Goal: Transaction & Acquisition: Book appointment/travel/reservation

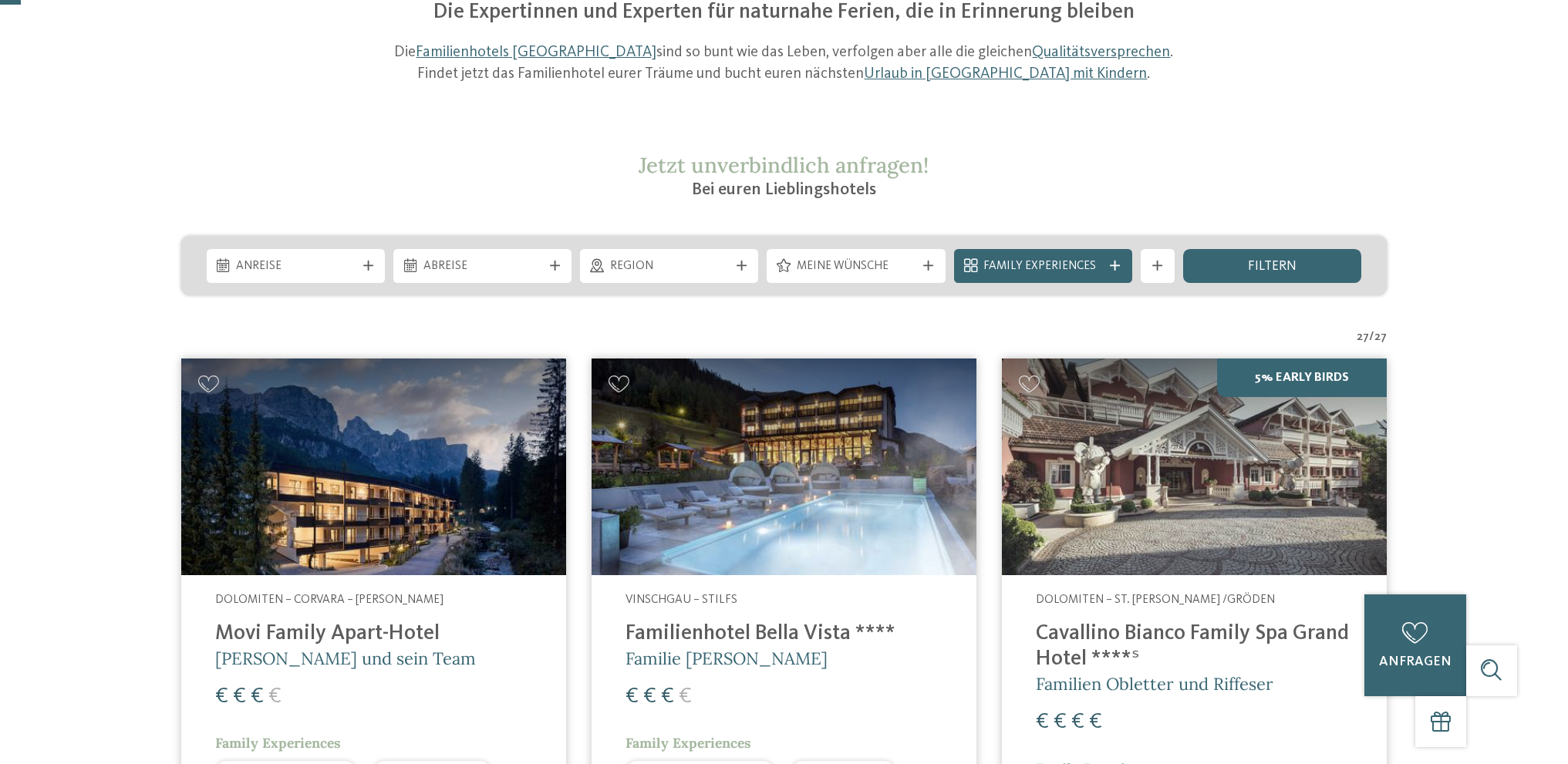
scroll to position [76, 0]
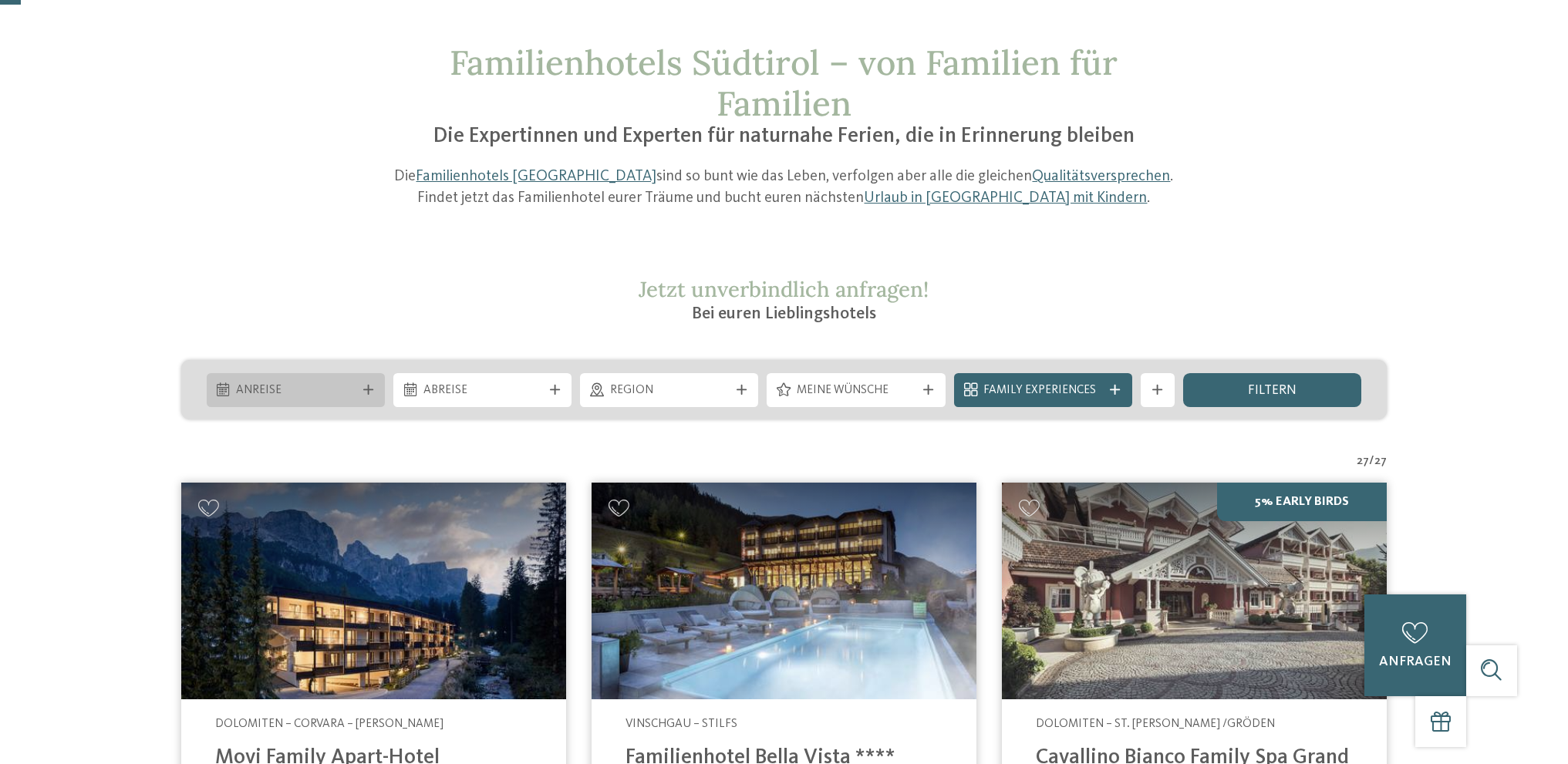
click at [369, 386] on icon at bounding box center [368, 390] width 10 height 10
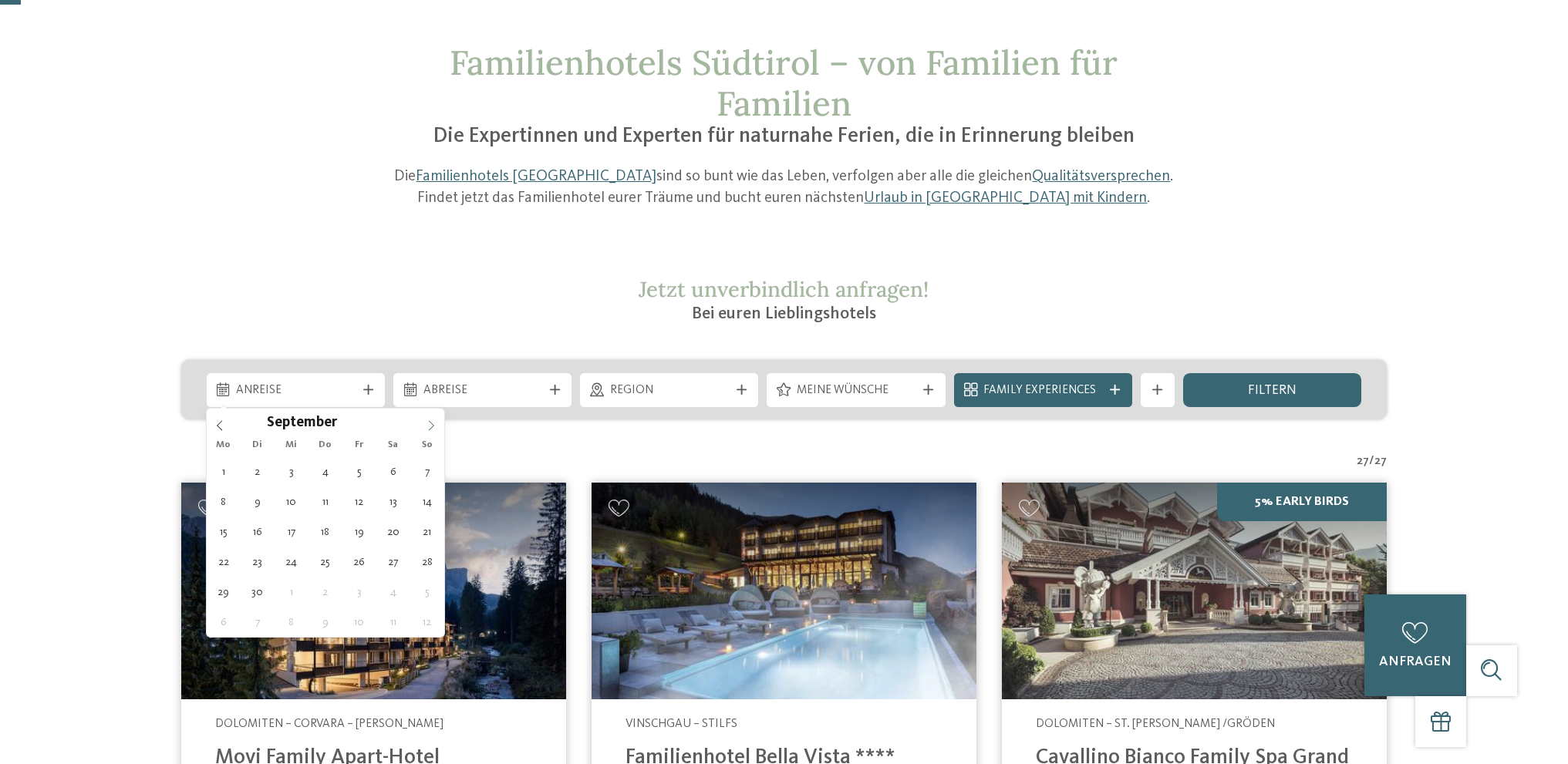
click at [431, 424] on icon at bounding box center [431, 426] width 11 height 11
type div "[DATE]"
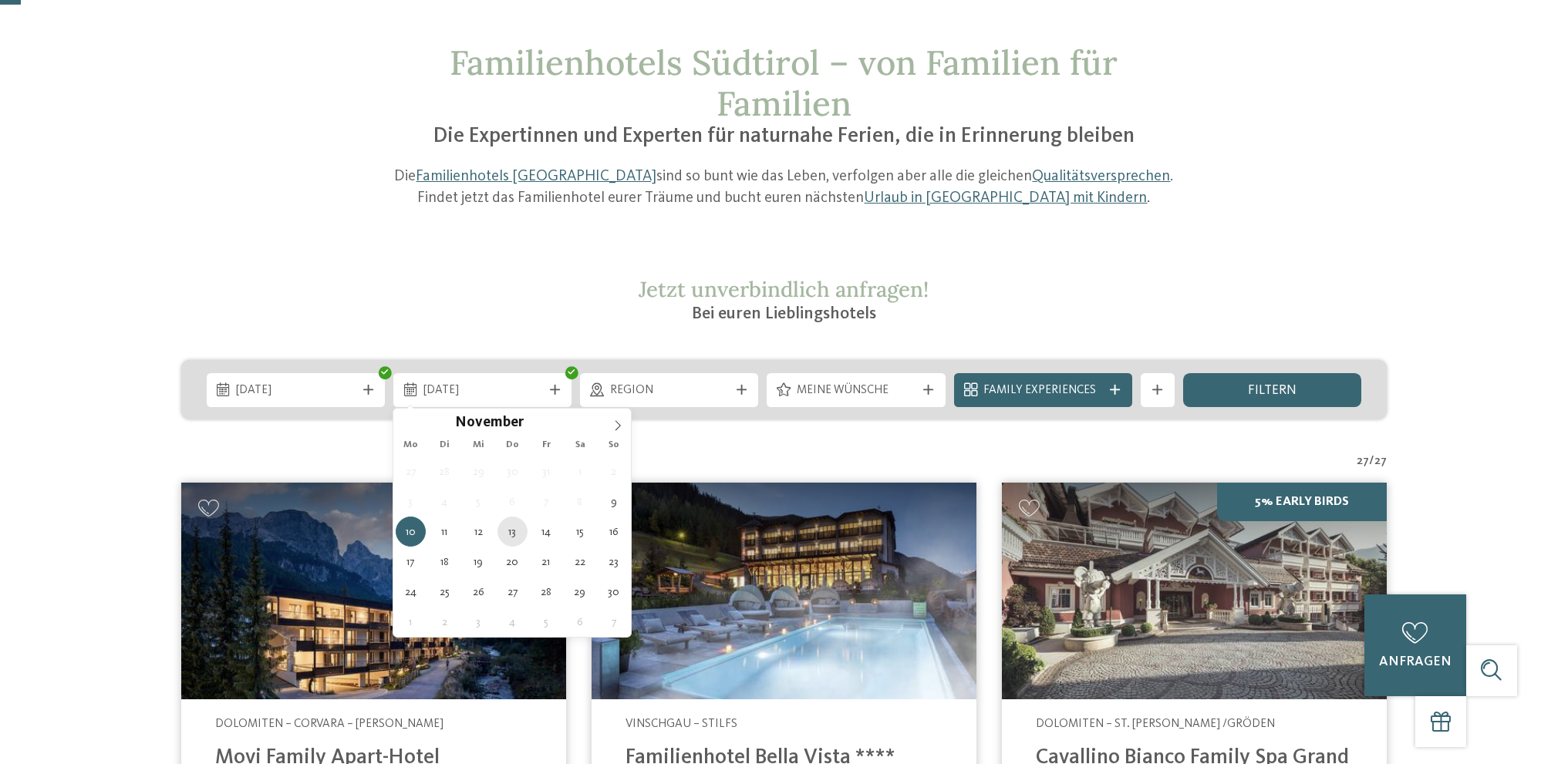
type div "[DATE]"
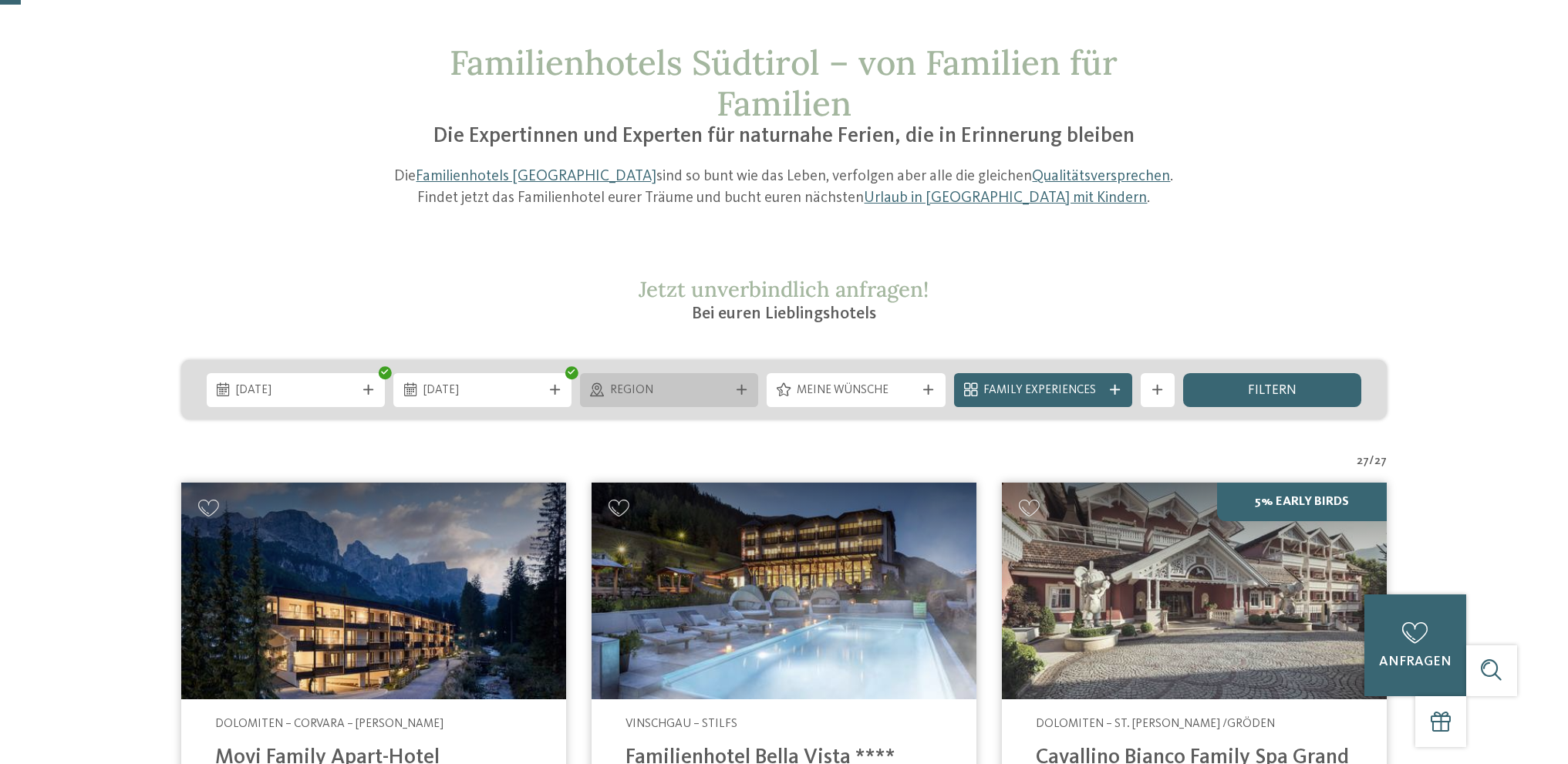
click at [738, 387] on icon at bounding box center [741, 390] width 10 height 10
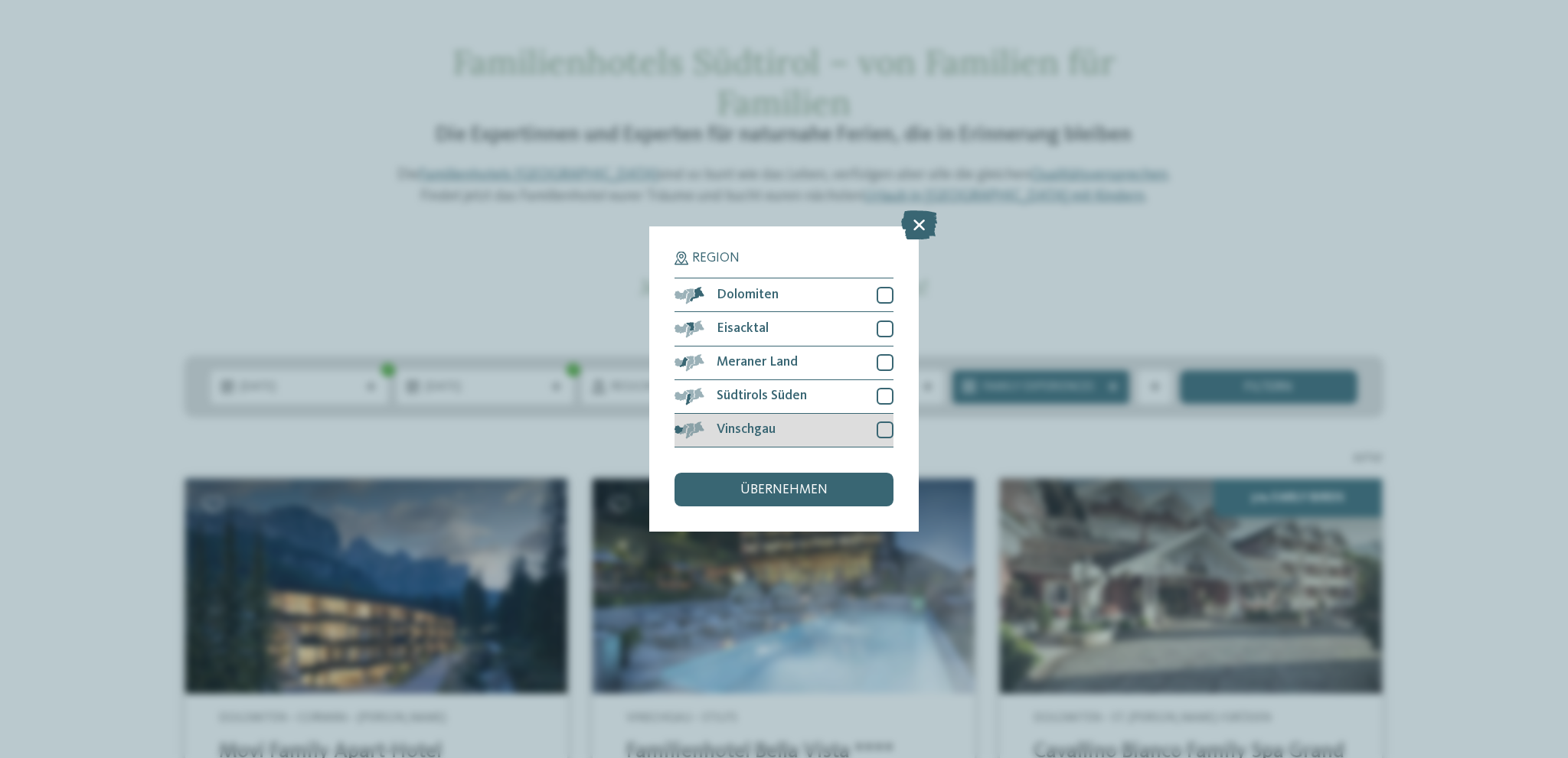
click at [888, 432] on div at bounding box center [885, 430] width 16 height 16
click at [799, 486] on span "übernehmen" at bounding box center [783, 490] width 87 height 14
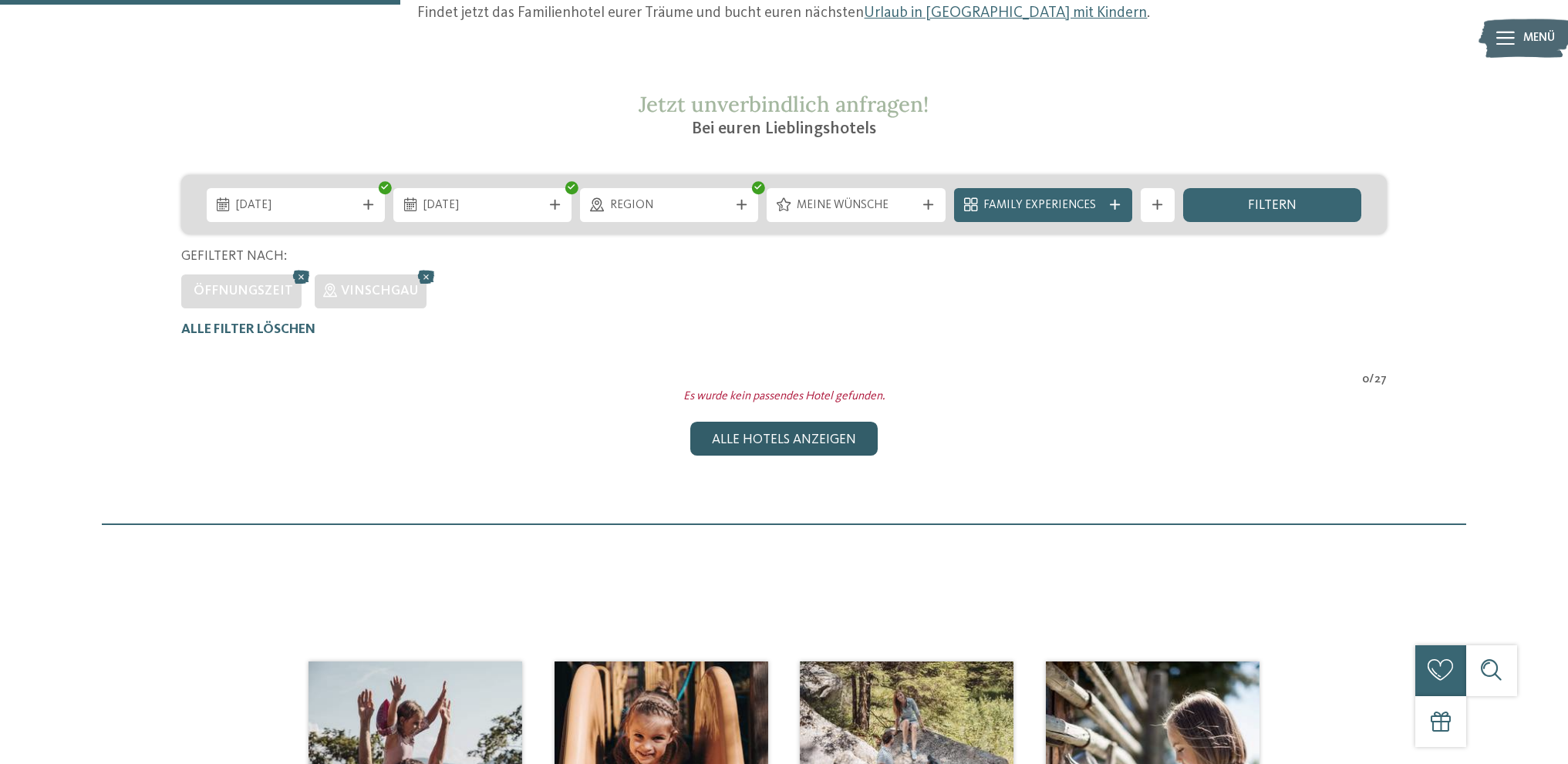
scroll to position [180, 0]
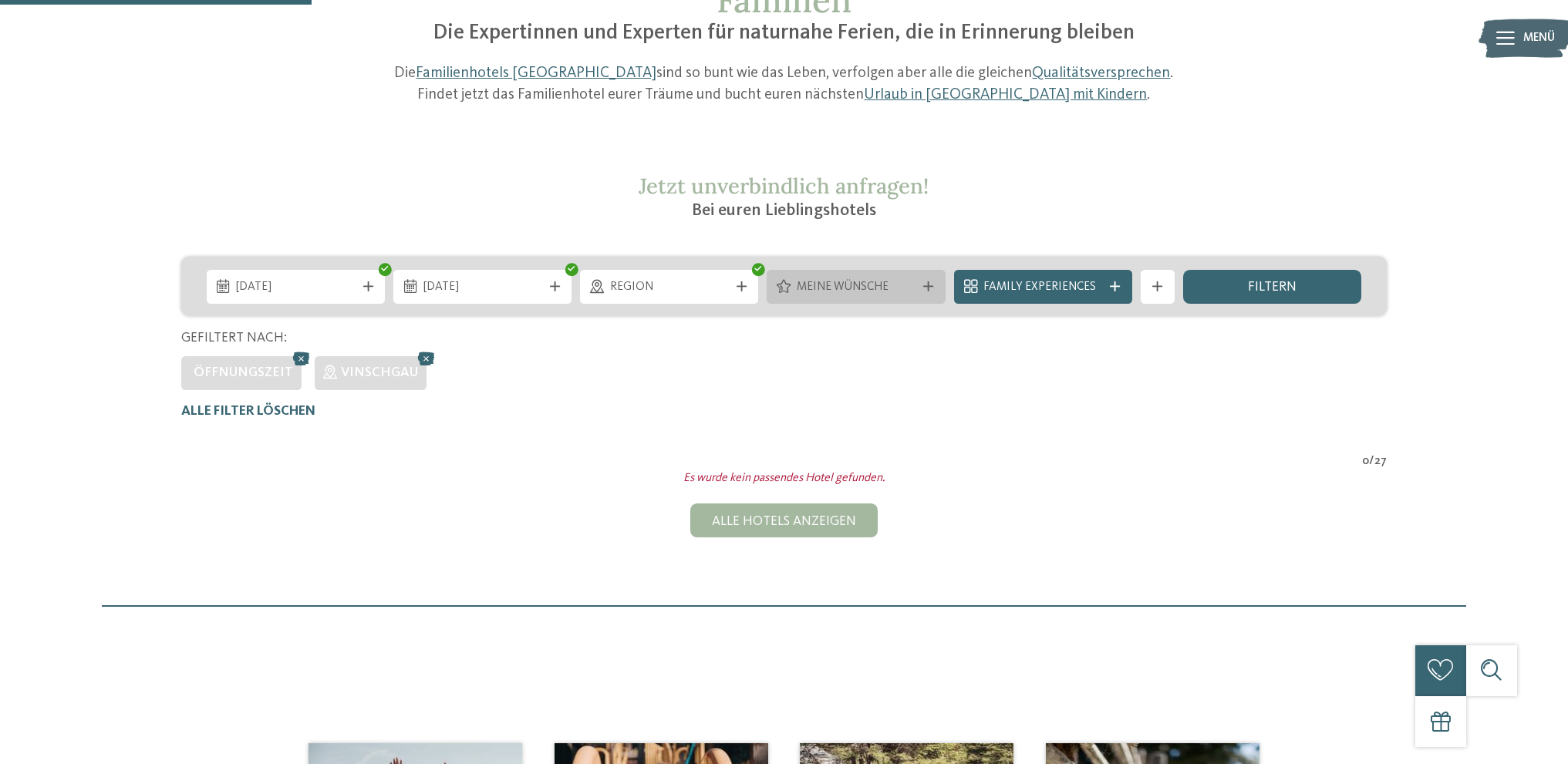
click at [932, 285] on icon at bounding box center [928, 287] width 10 height 10
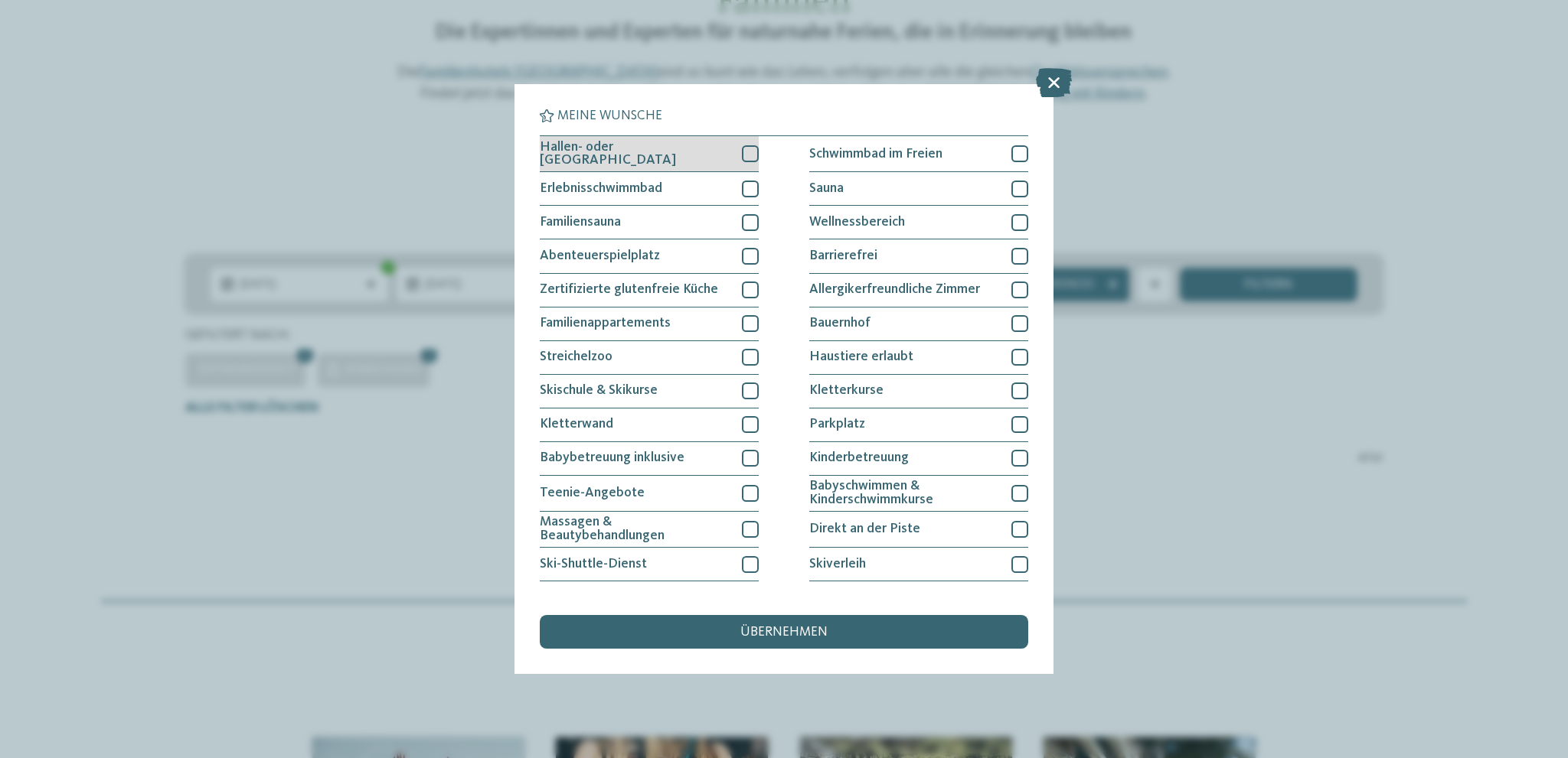
click at [746, 153] on div at bounding box center [750, 154] width 16 height 16
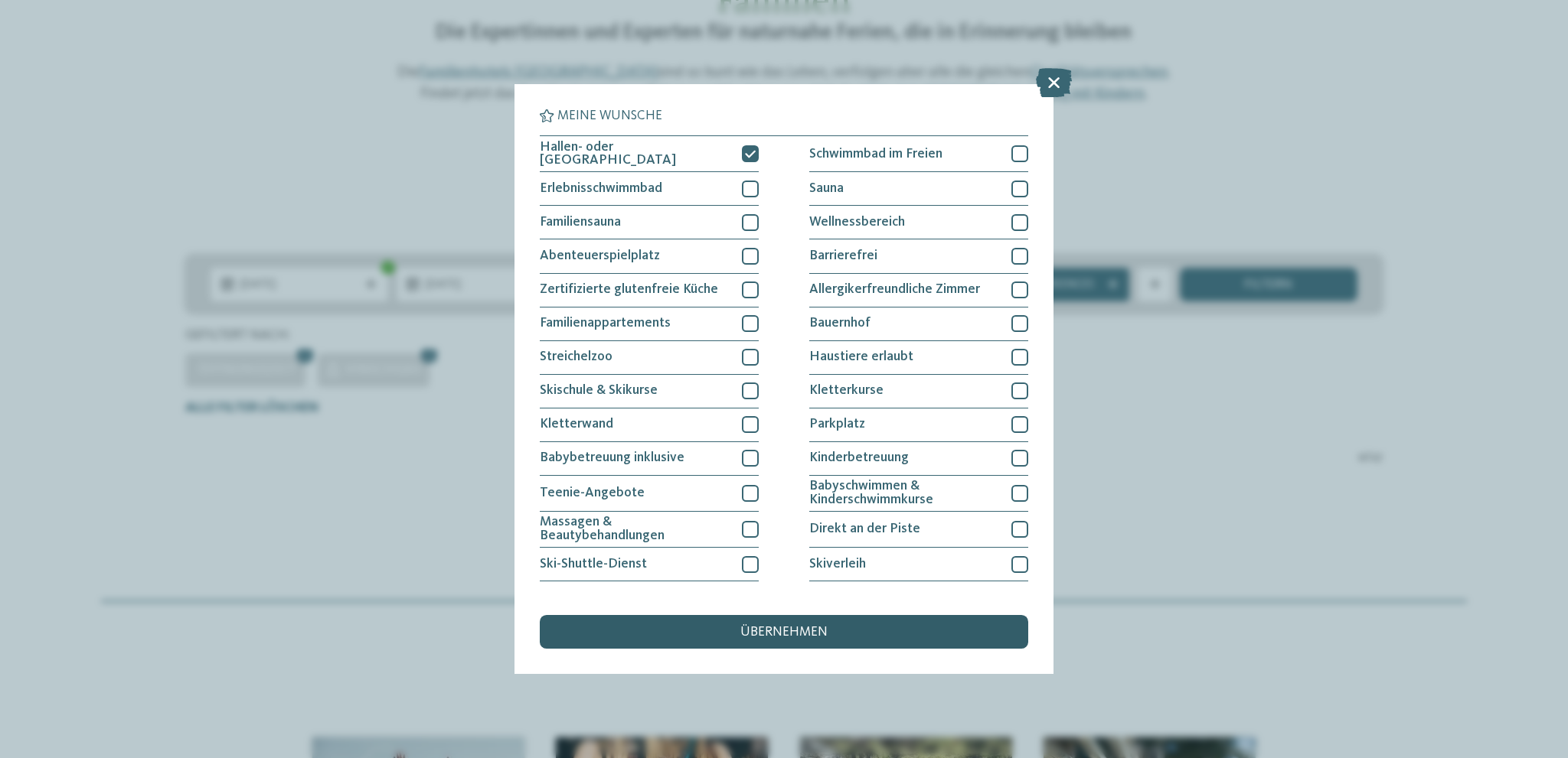
click at [787, 626] on span "übernehmen" at bounding box center [783, 633] width 87 height 14
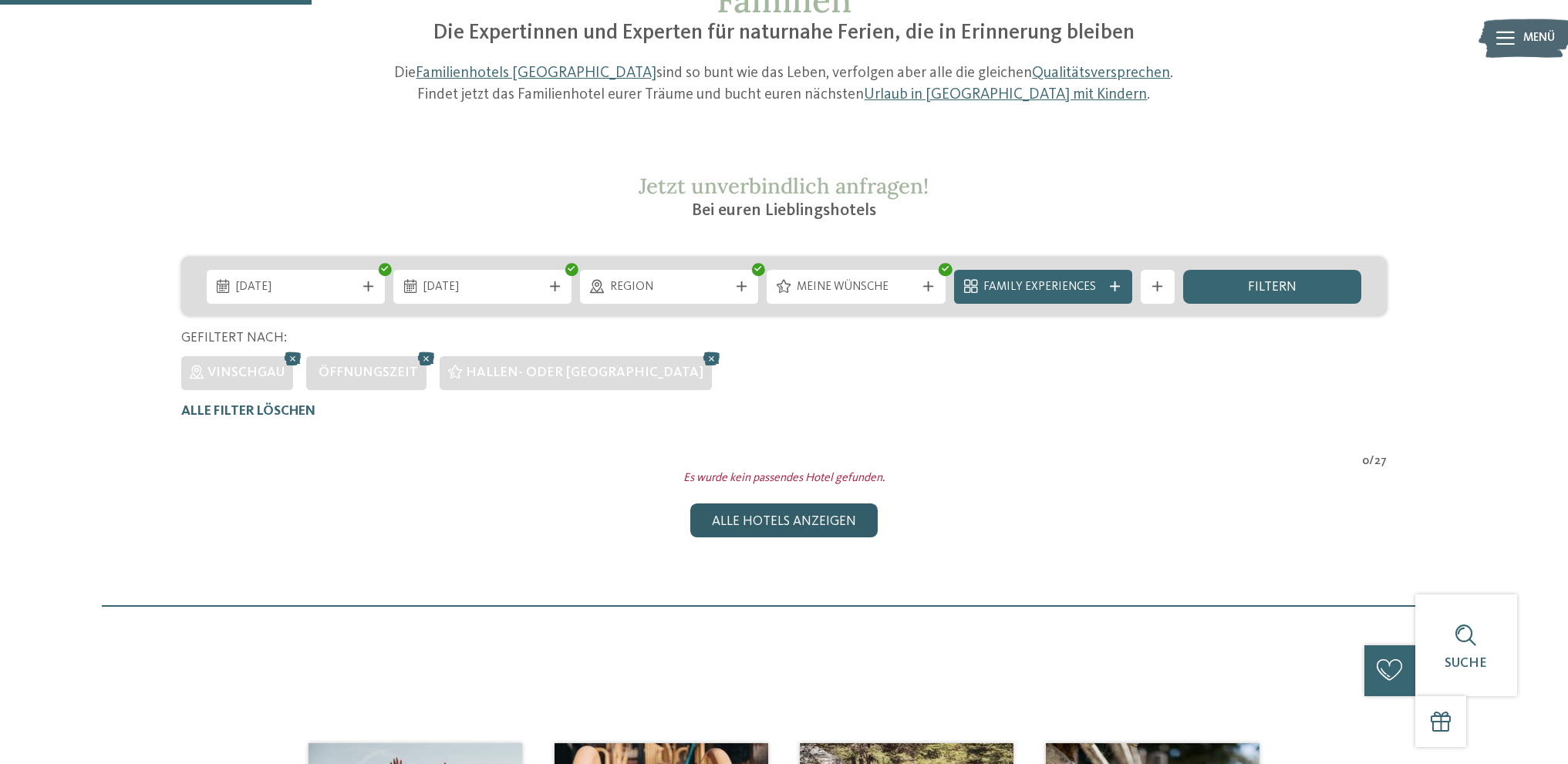
click at [783, 513] on div "Alle Hotels anzeigen" at bounding box center [783, 521] width 187 height 34
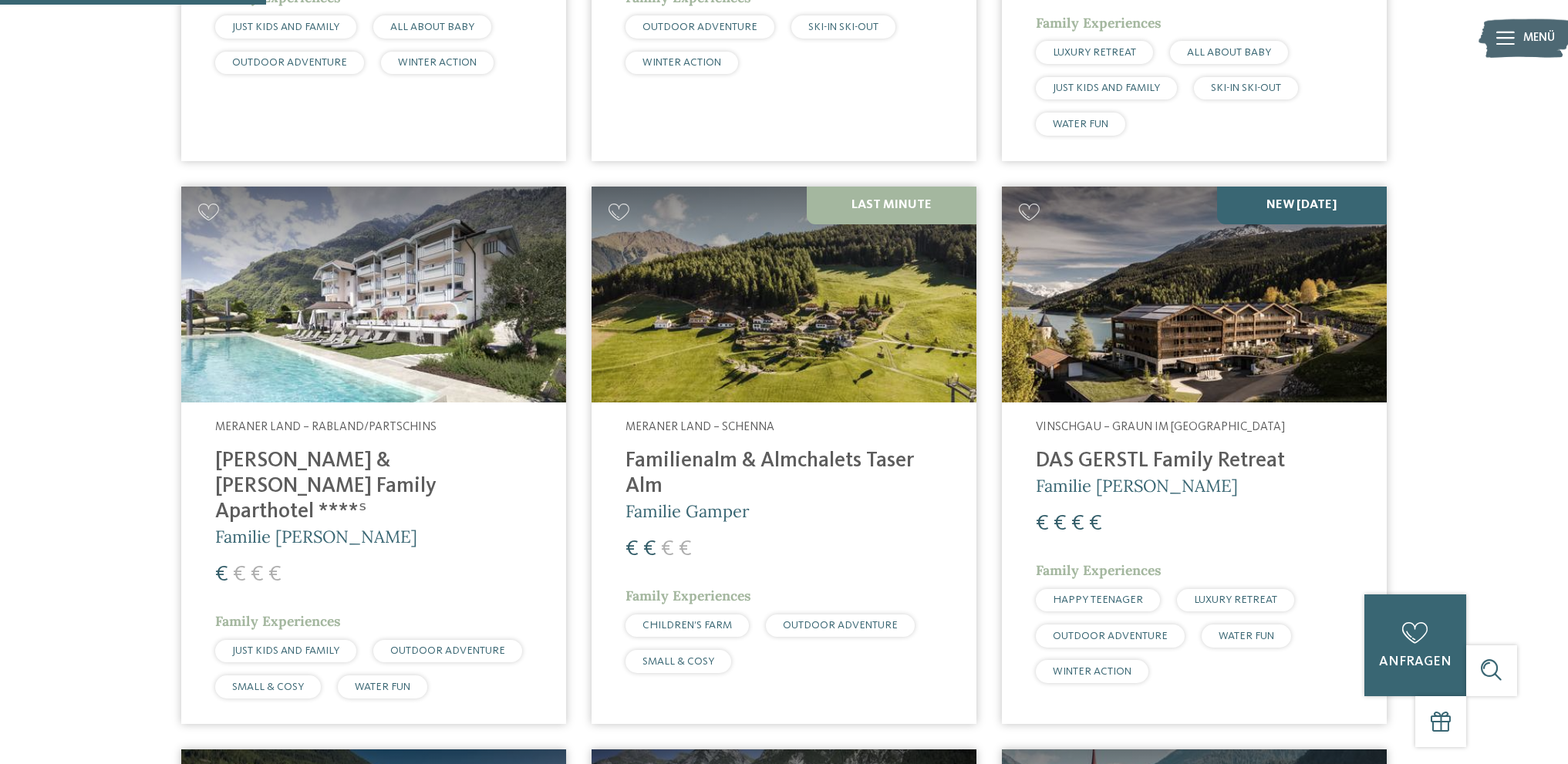
scroll to position [977, 0]
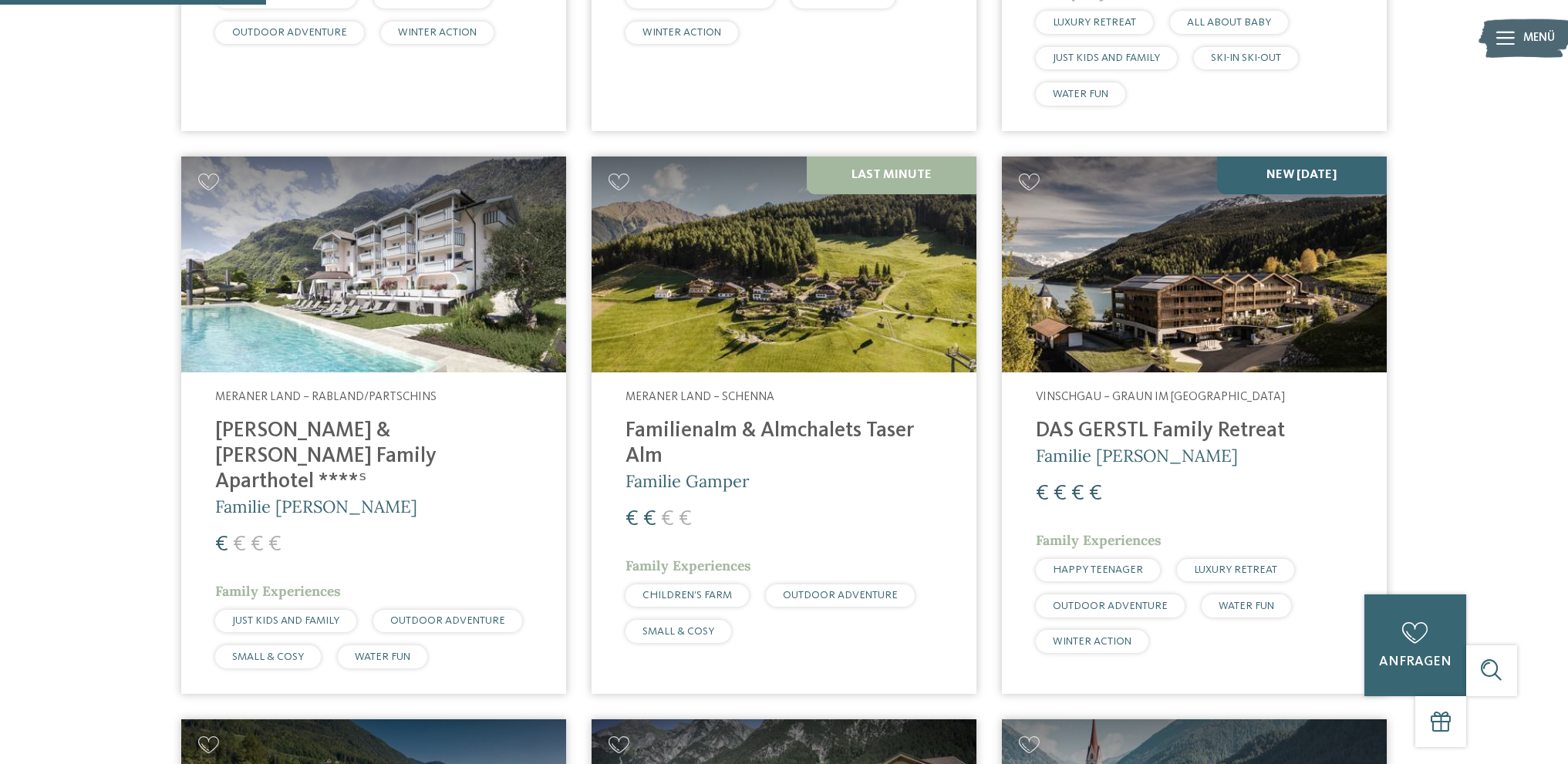
click at [1156, 429] on h4 "DAS GERSTL Family Retreat" at bounding box center [1194, 432] width 317 height 26
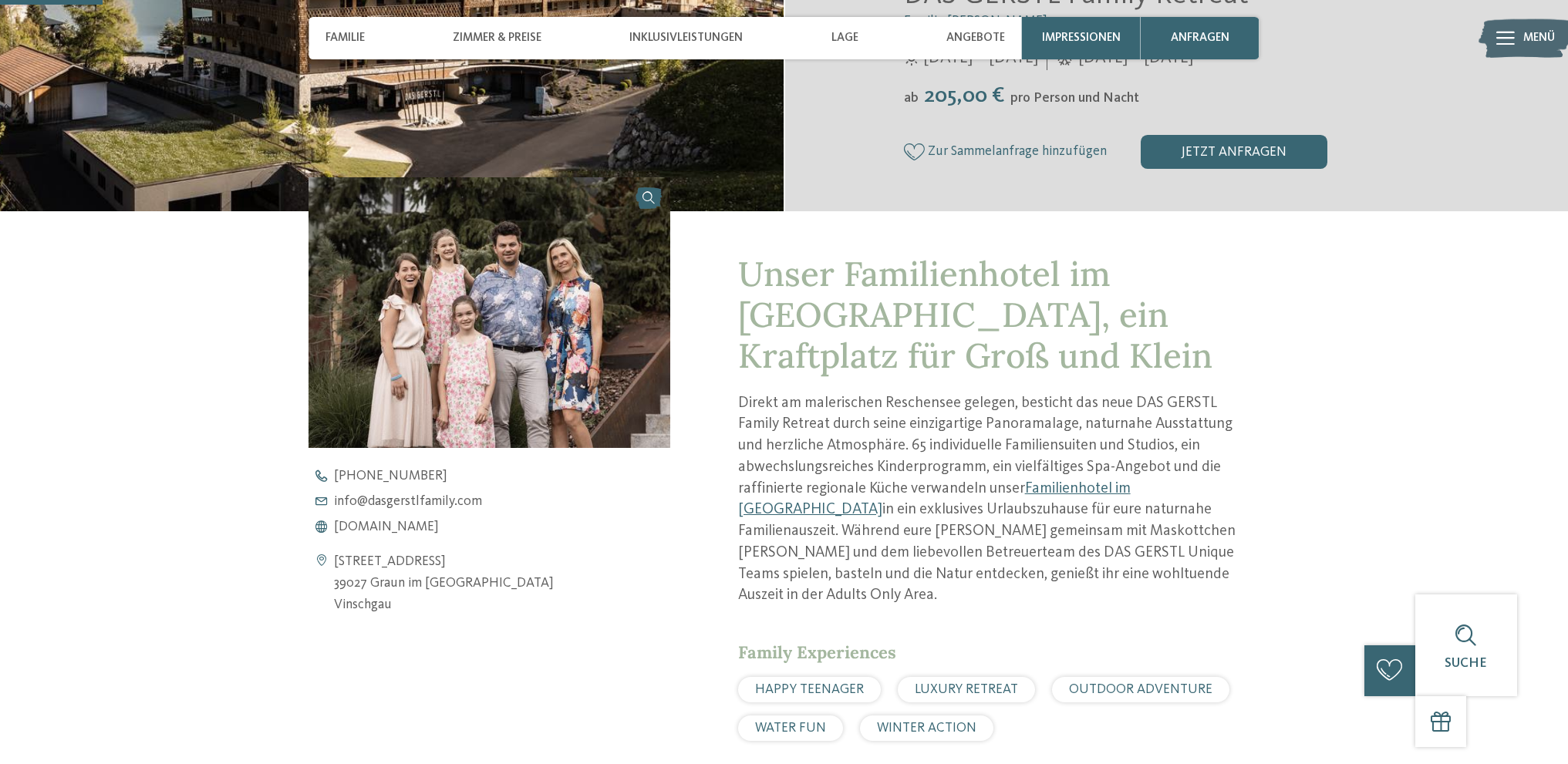
scroll to position [514, 0]
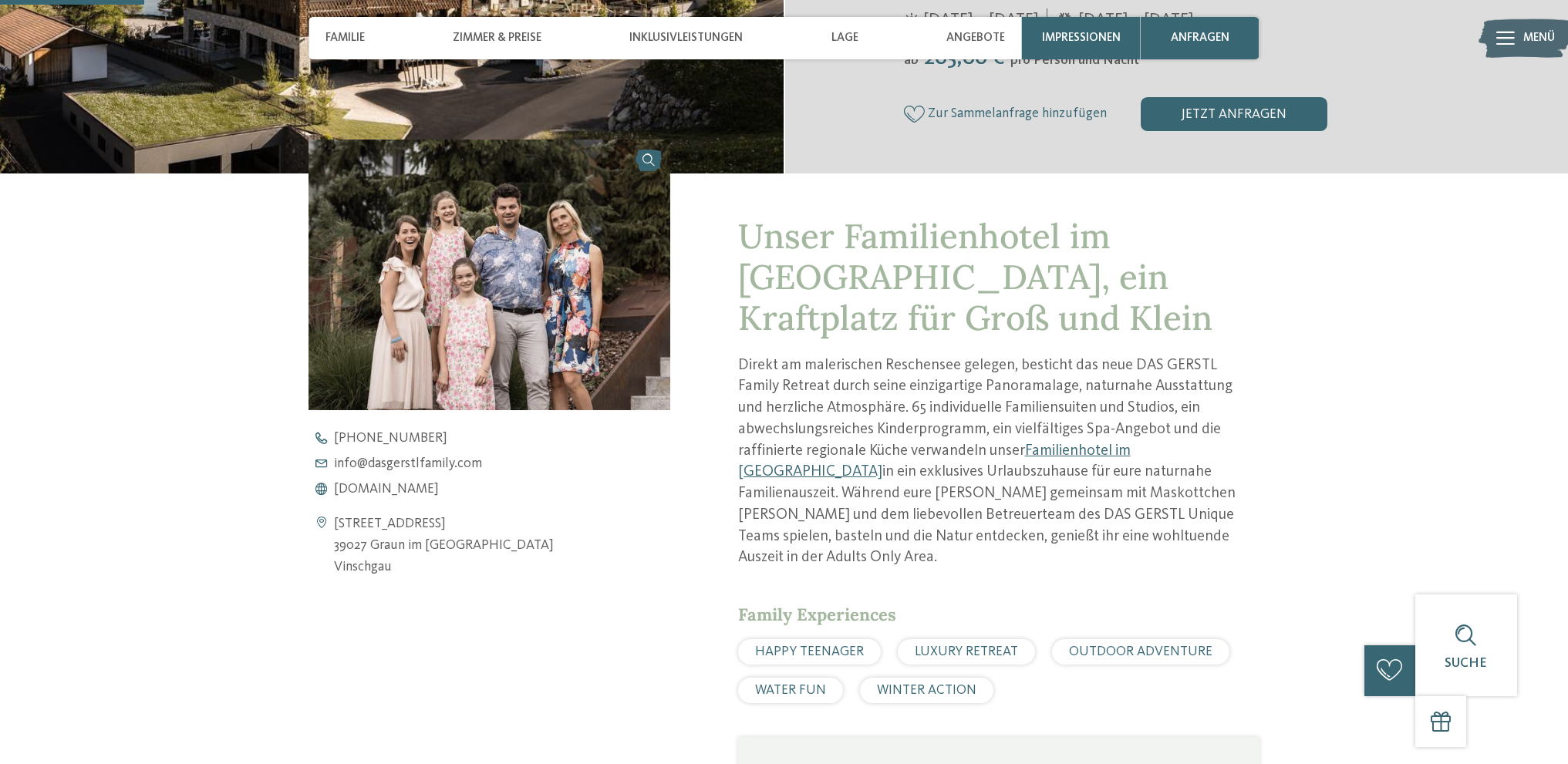
click at [471, 305] on img at bounding box center [489, 276] width 361 height 271
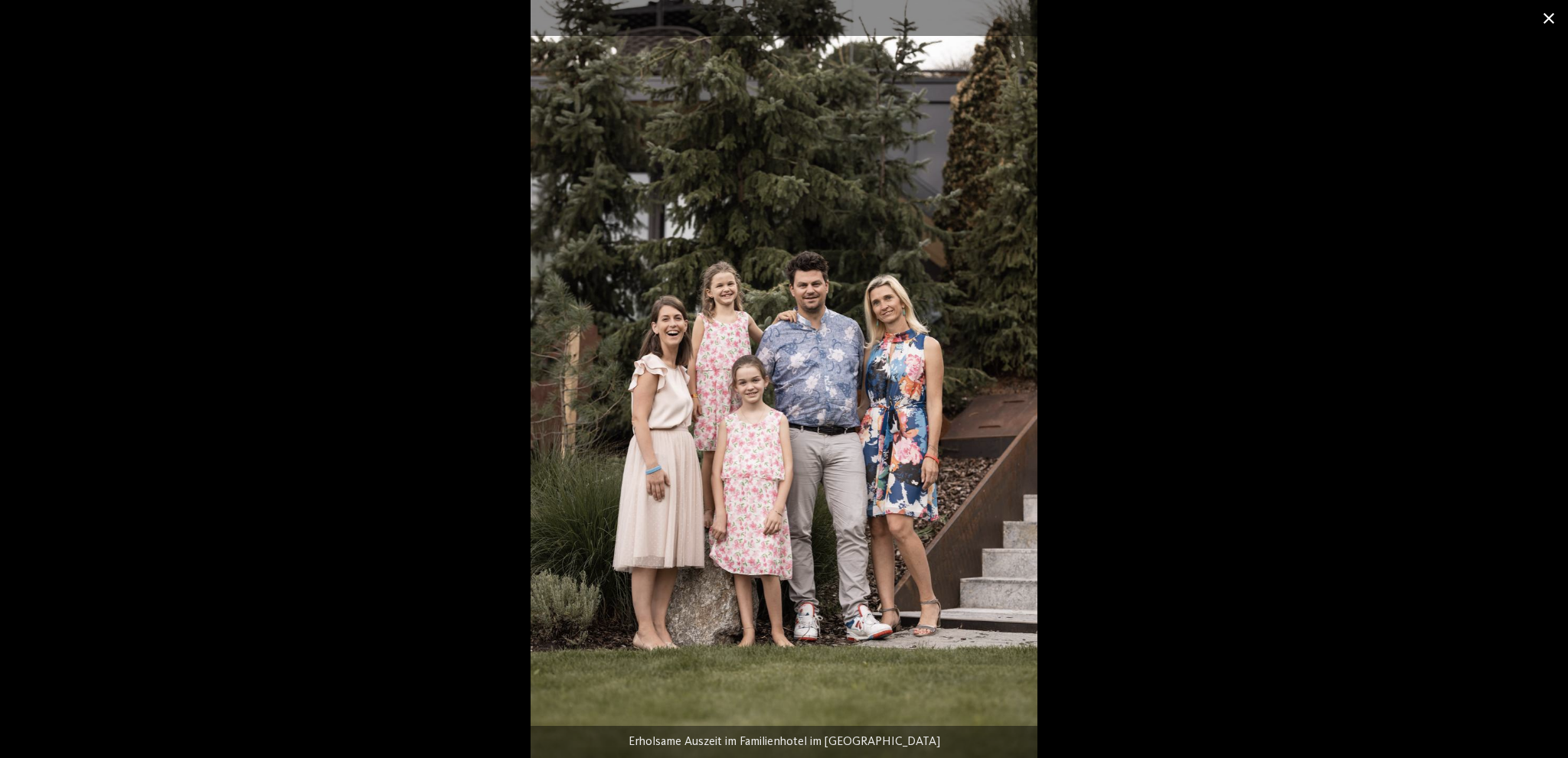
click at [1553, 16] on span at bounding box center [1549, 17] width 38 height 36
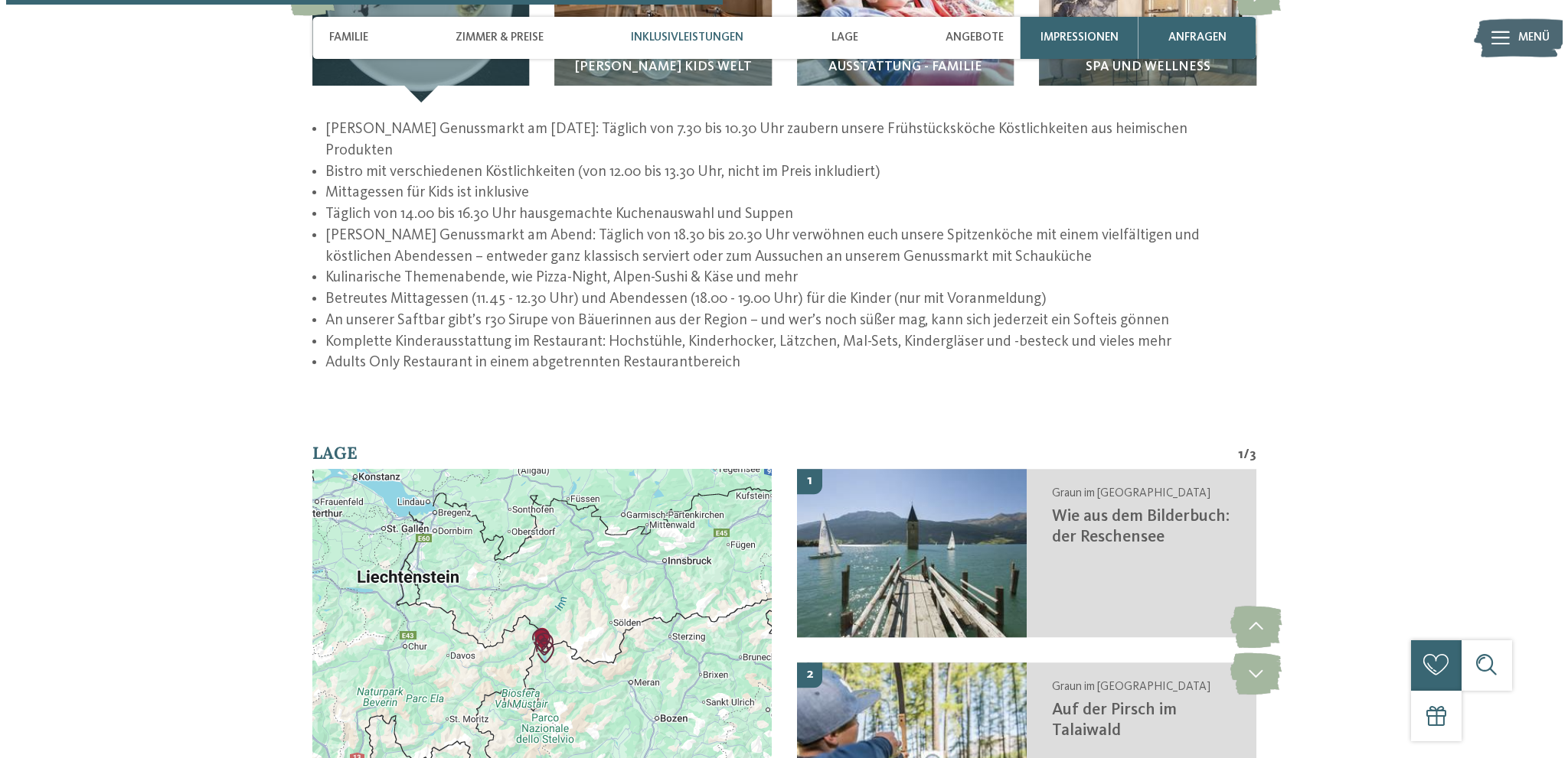
scroll to position [2933, 0]
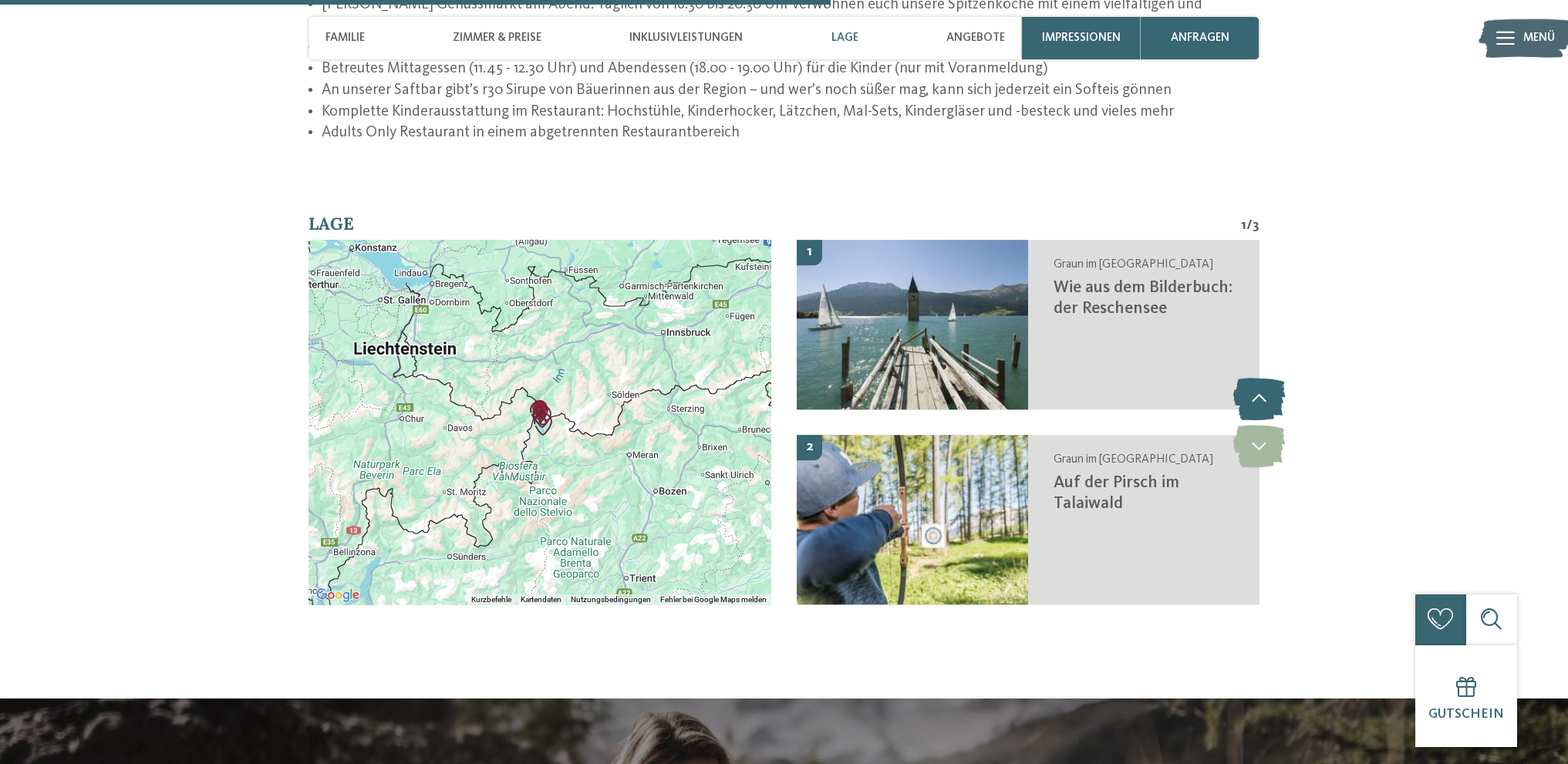
click at [1253, 378] on icon at bounding box center [1258, 399] width 52 height 42
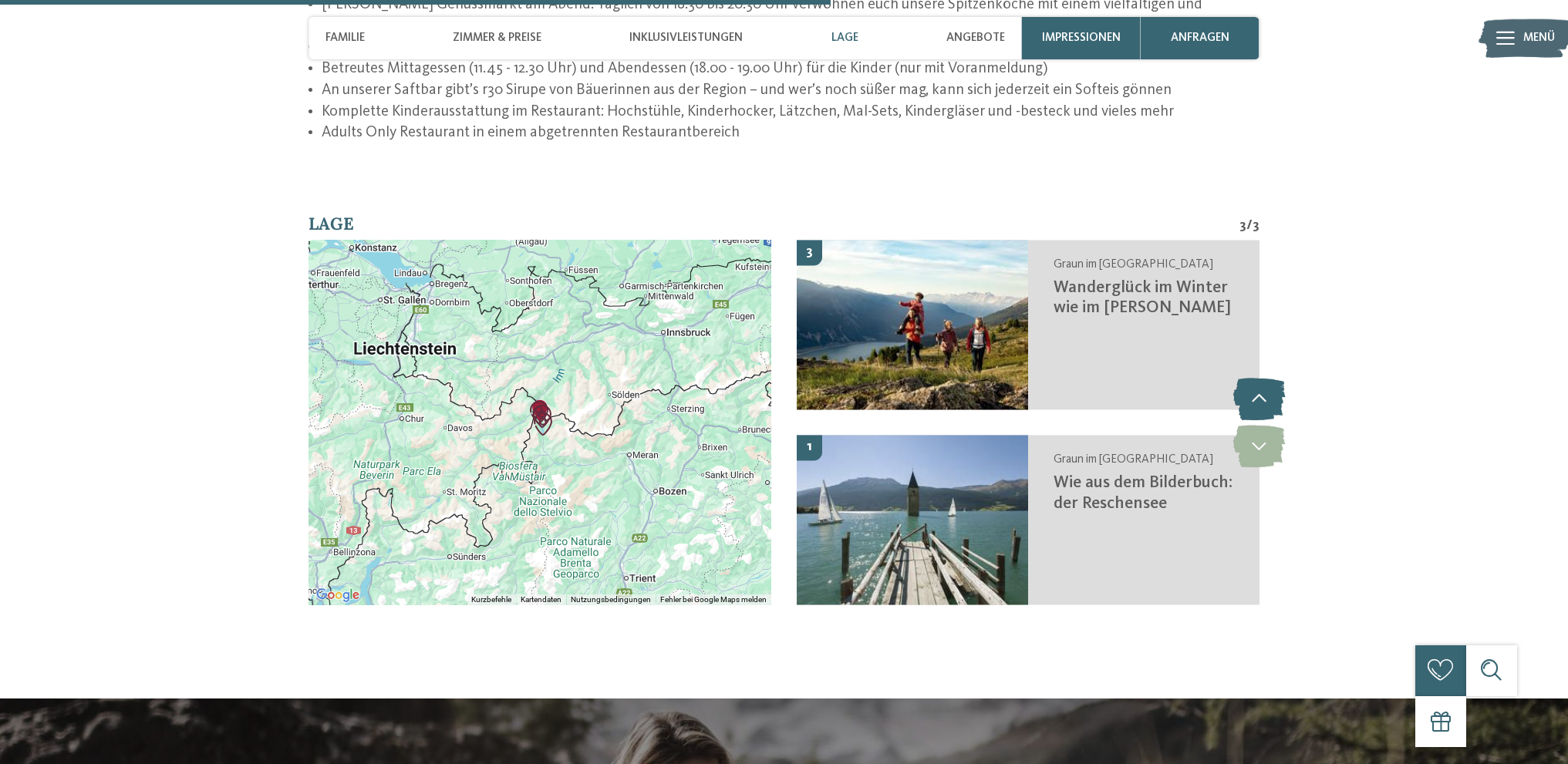
click at [1253, 378] on icon at bounding box center [1258, 399] width 52 height 42
